Goal: Transaction & Acquisition: Subscribe to service/newsletter

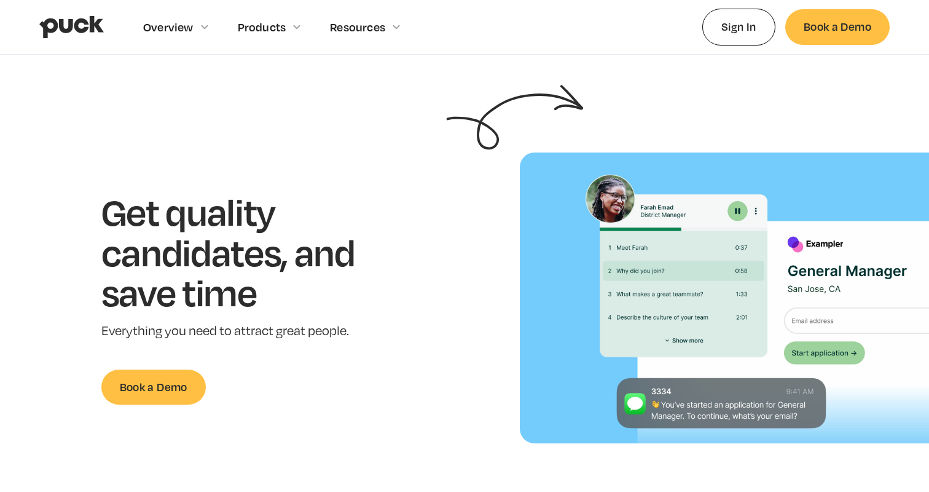
click at [311, 243] on h1 "Get quality candidates, and save time" at bounding box center [247, 251] width 292 height 121
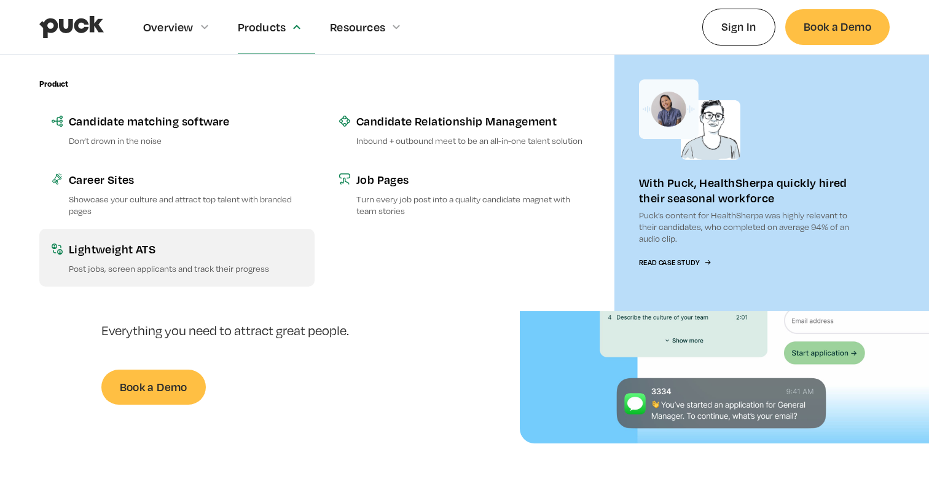
click at [127, 257] on link "Lightweight ATS Post jobs, screen applicants and track their progress" at bounding box center [176, 258] width 275 height 58
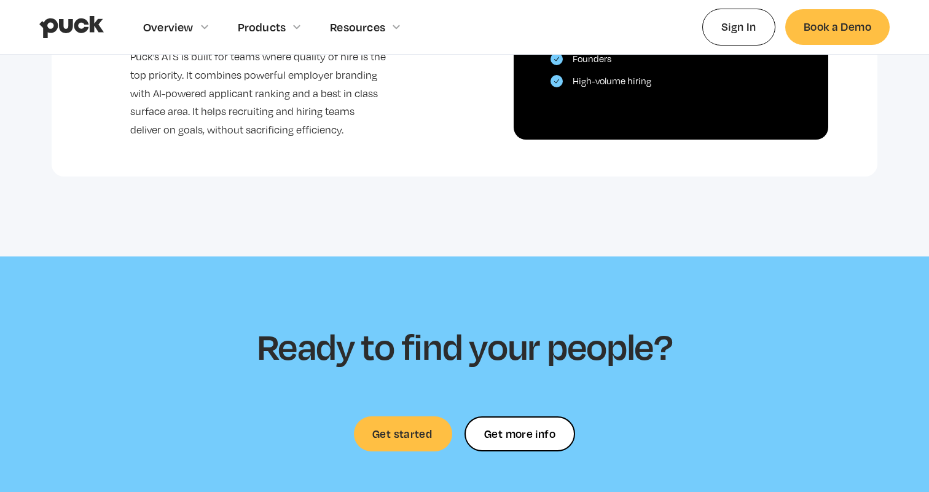
scroll to position [2820, 0]
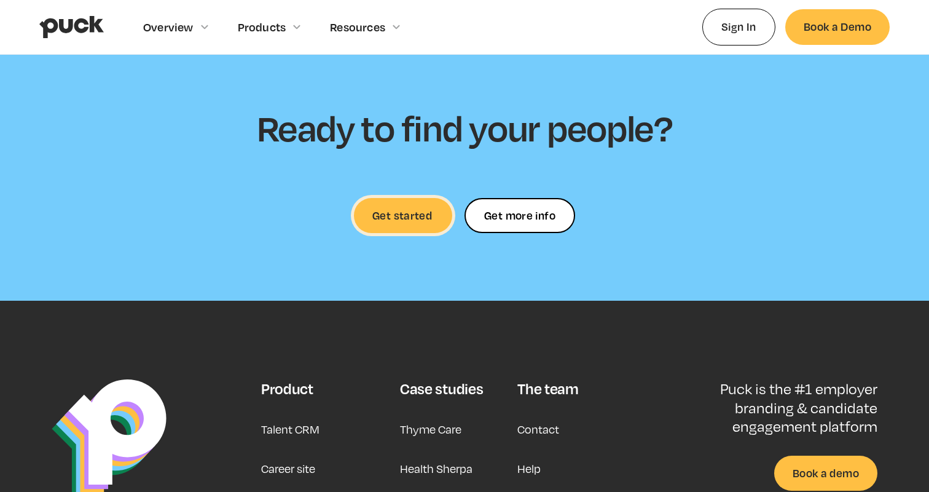
click at [397, 211] on link "Get started" at bounding box center [403, 215] width 98 height 35
click at [493, 198] on link "Get more info" at bounding box center [519, 215] width 111 height 35
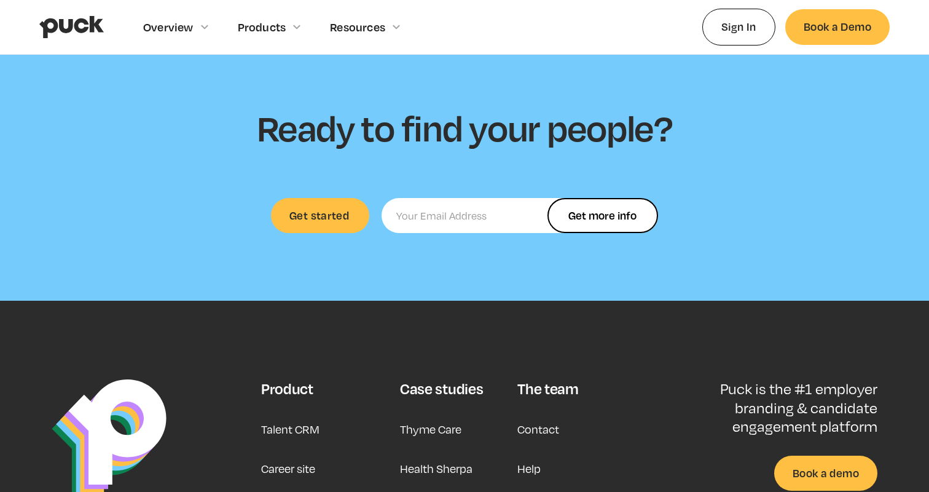
click at [461, 209] on input "Ready to find your people" at bounding box center [520, 215] width 276 height 35
click at [395, 279] on section "Ready to find your people? Get started Get more info Get more info Thank you! Y…" at bounding box center [464, 169] width 929 height 263
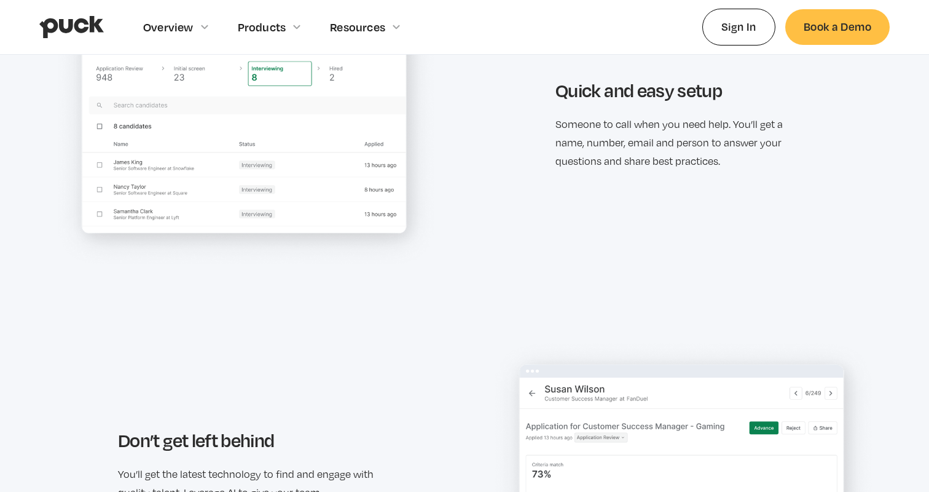
scroll to position [1259, 0]
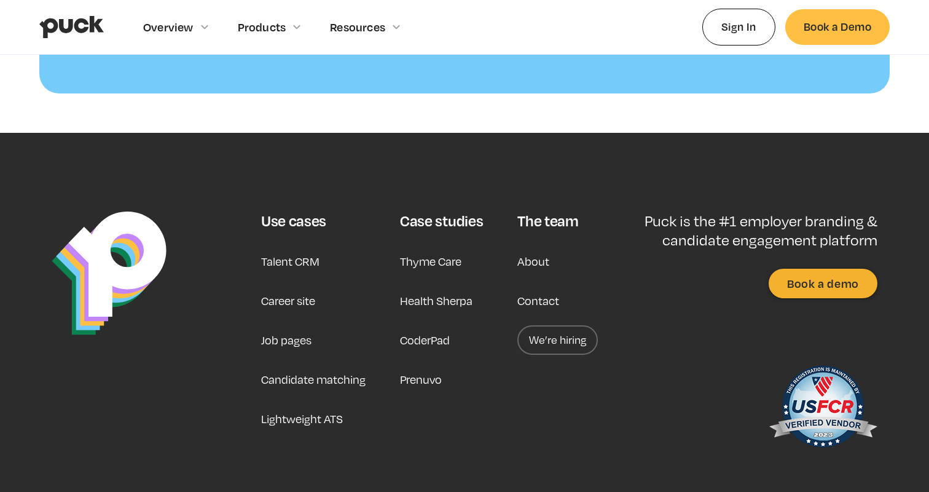
scroll to position [1301, 0]
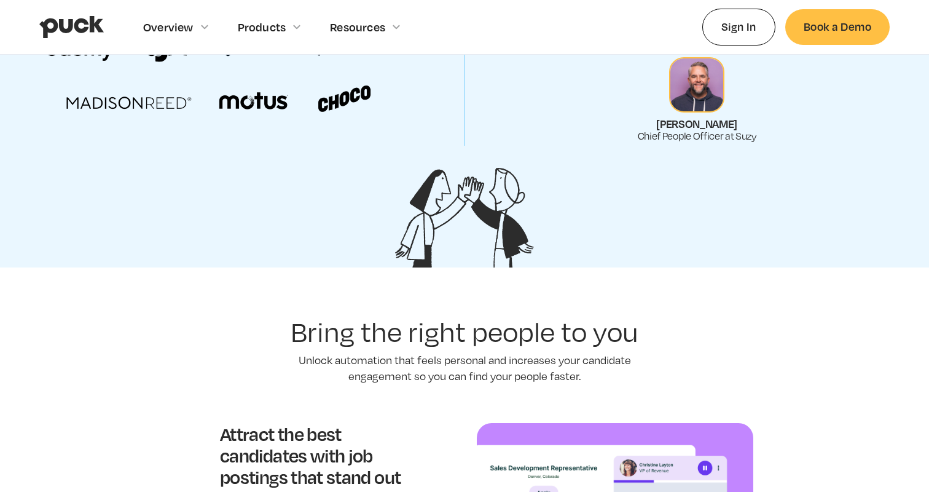
scroll to position [1216, 0]
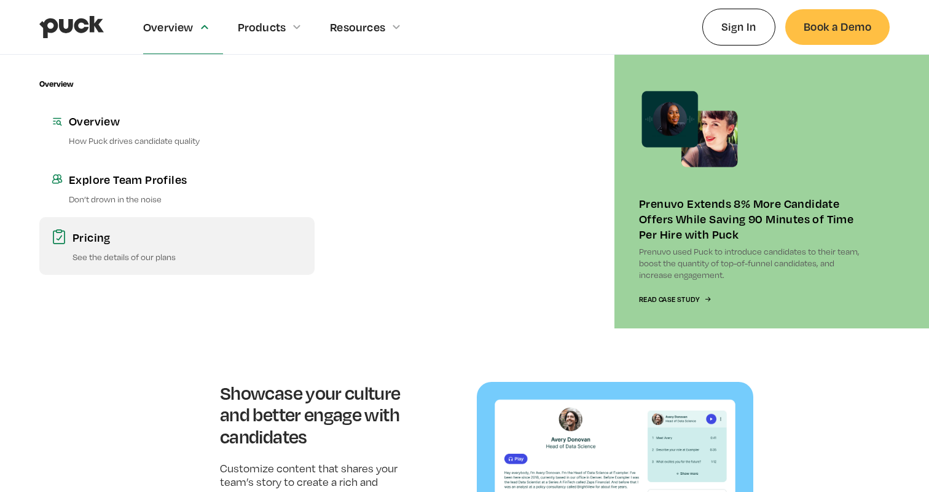
click at [100, 254] on p "See the details of our plans" at bounding box center [187, 257] width 230 height 12
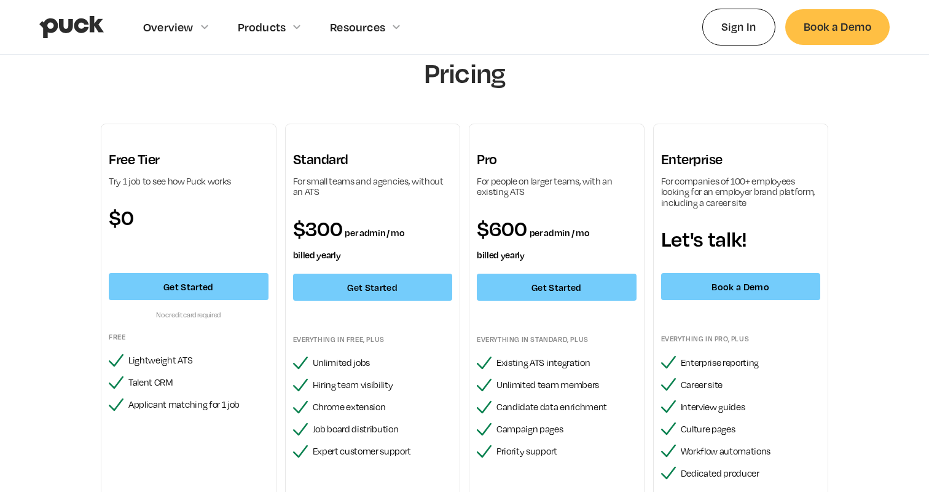
scroll to position [32, 0]
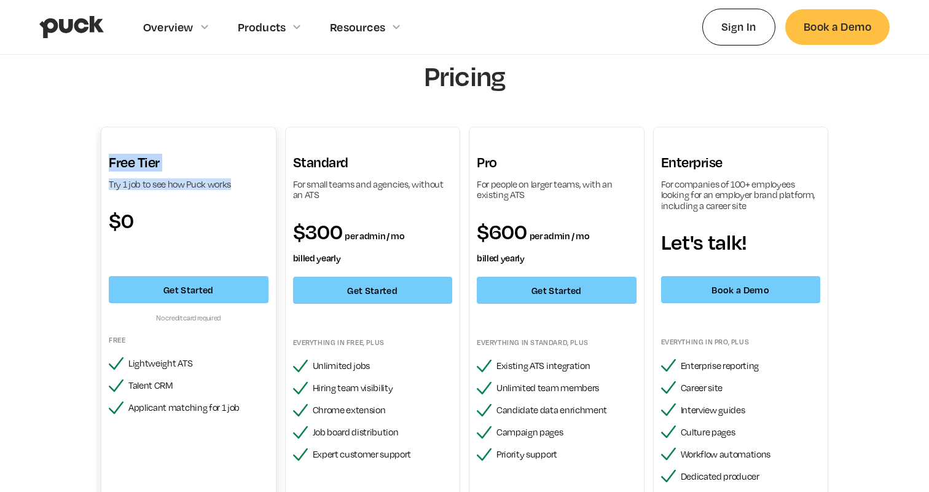
drag, startPoint x: 111, startPoint y: 162, endPoint x: 249, endPoint y: 186, distance: 140.3
click at [249, 186] on div "Free Tier Try 1 job to see how Puck works $0 Get Started No credit card require…" at bounding box center [189, 298] width 160 height 289
copy div "Free Tier Try 1 job to see how Puck works"
click at [164, 179] on div "Try 1 job to see how Puck works" at bounding box center [189, 184] width 160 height 11
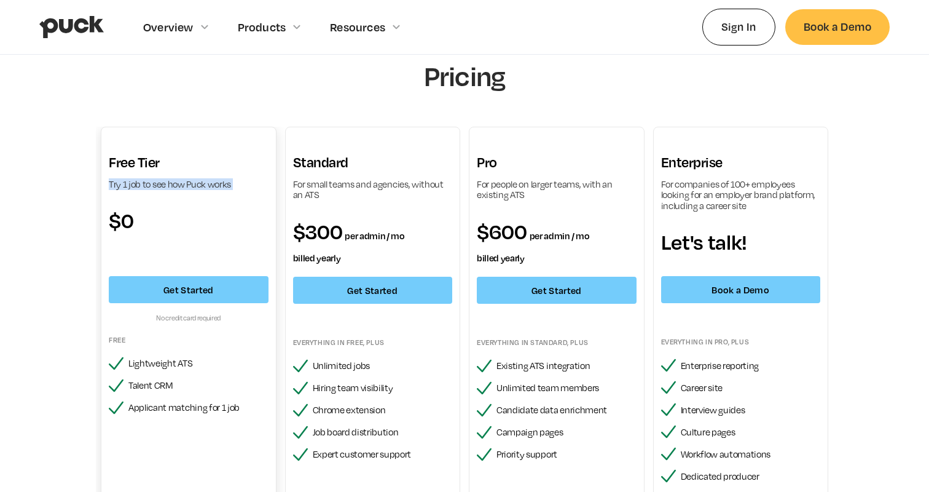
click at [164, 179] on div "Try 1 job to see how Puck works" at bounding box center [189, 184] width 160 height 11
drag, startPoint x: 114, startPoint y: 183, endPoint x: 235, endPoint y: 183, distance: 121.0
click at [235, 183] on div "Try 1 job to see how Puck works" at bounding box center [189, 184] width 160 height 11
copy mark "ry 1 job to see how Puck works"
